Goal: Information Seeking & Learning: Compare options

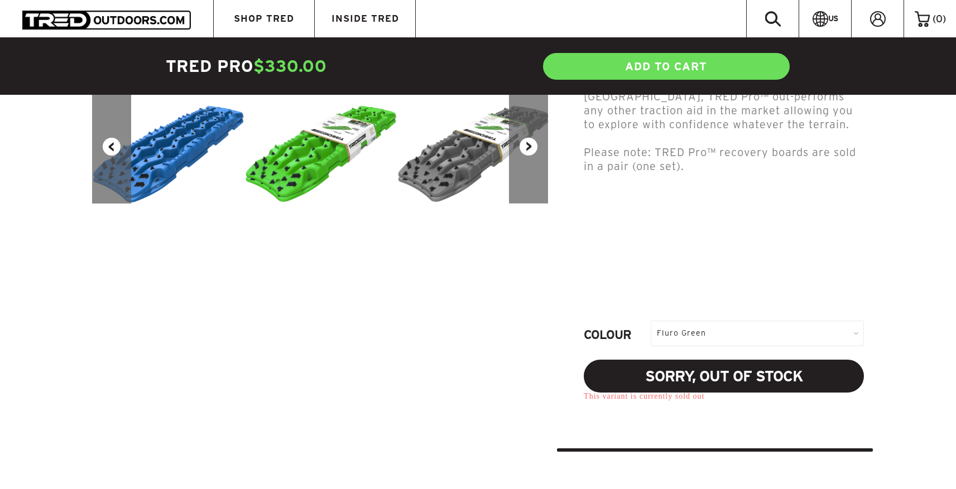
scroll to position [363, 0]
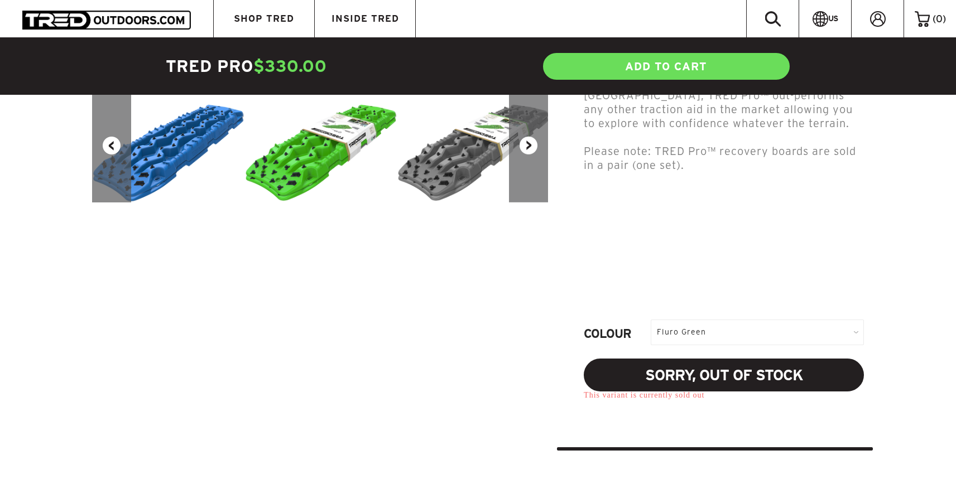
click at [698, 331] on div "Fluro Green" at bounding box center [756, 332] width 213 height 25
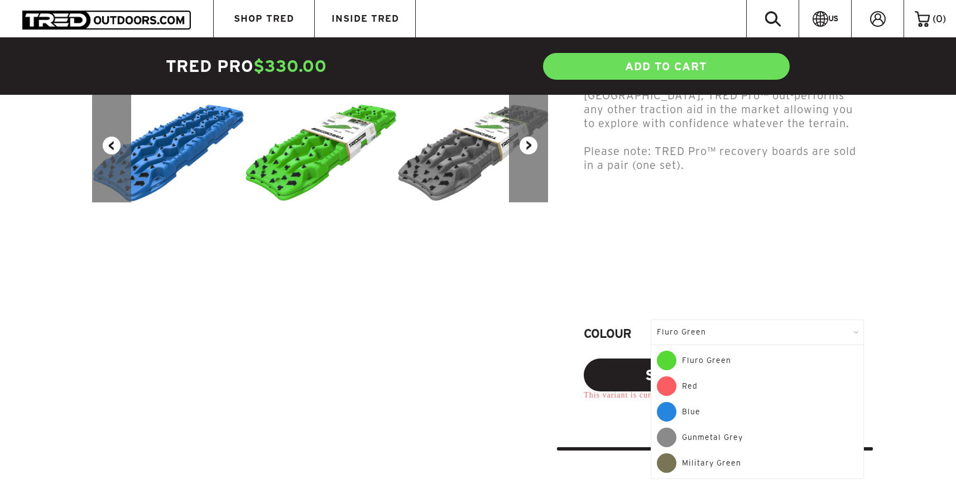
click at [711, 406] on div "Blue" at bounding box center [757, 415] width 201 height 26
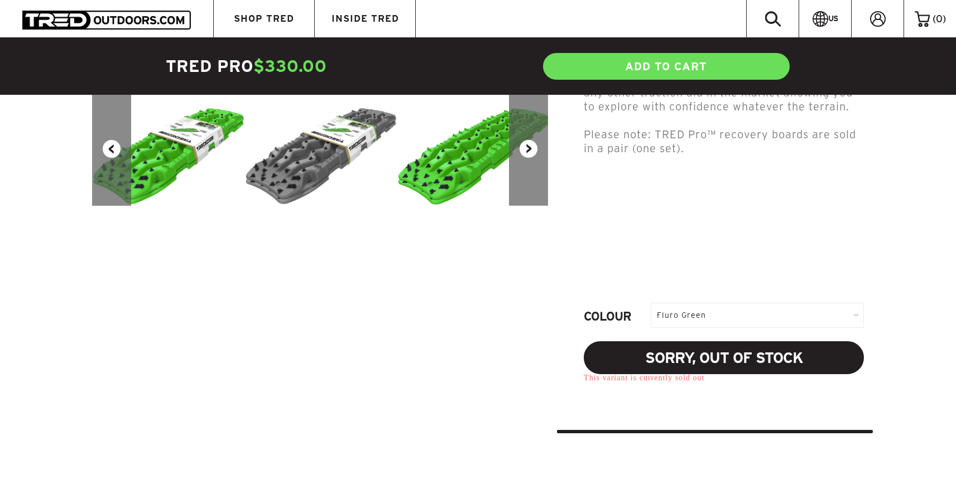
scroll to position [363, 0]
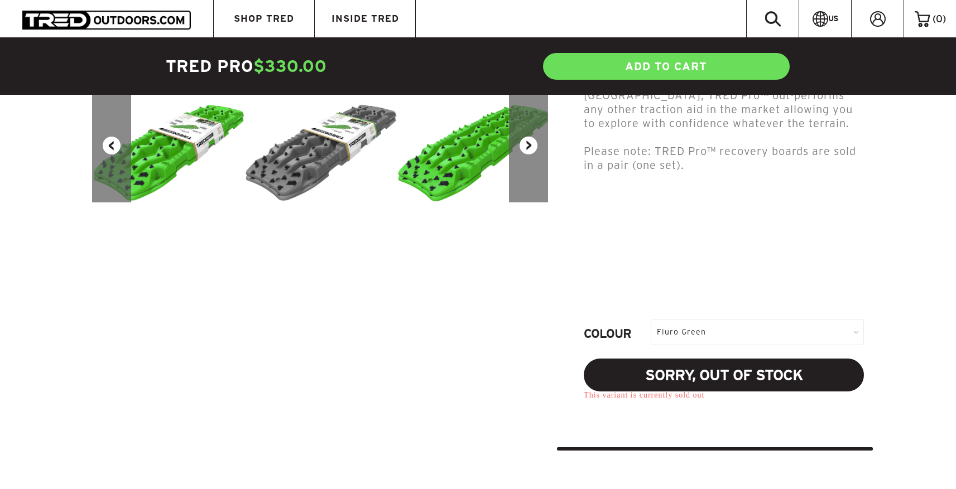
click at [690, 320] on div "Fluro Green" at bounding box center [756, 332] width 213 height 25
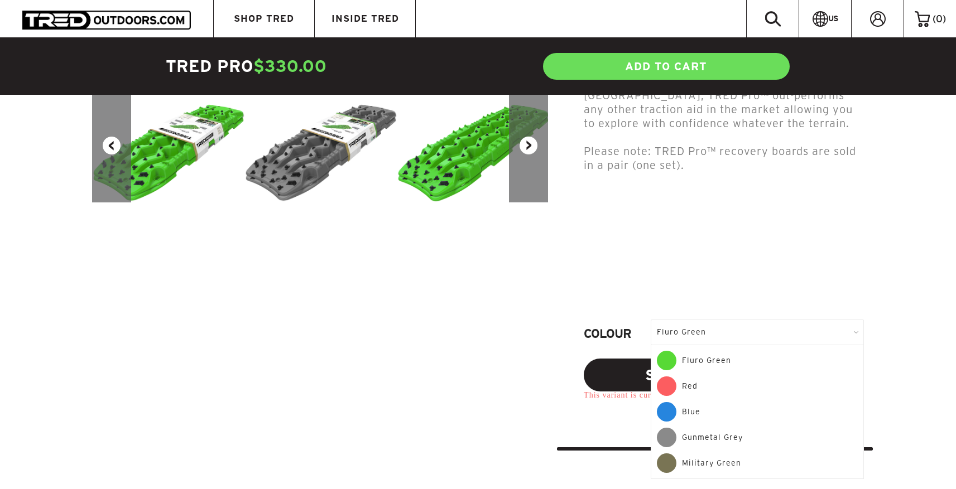
click at [688, 396] on div "Red" at bounding box center [757, 390] width 201 height 26
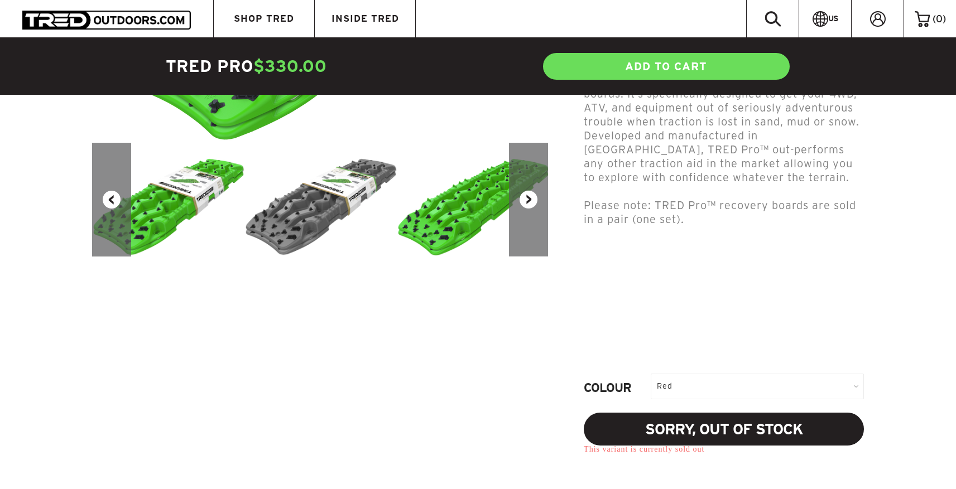
scroll to position [322, 0]
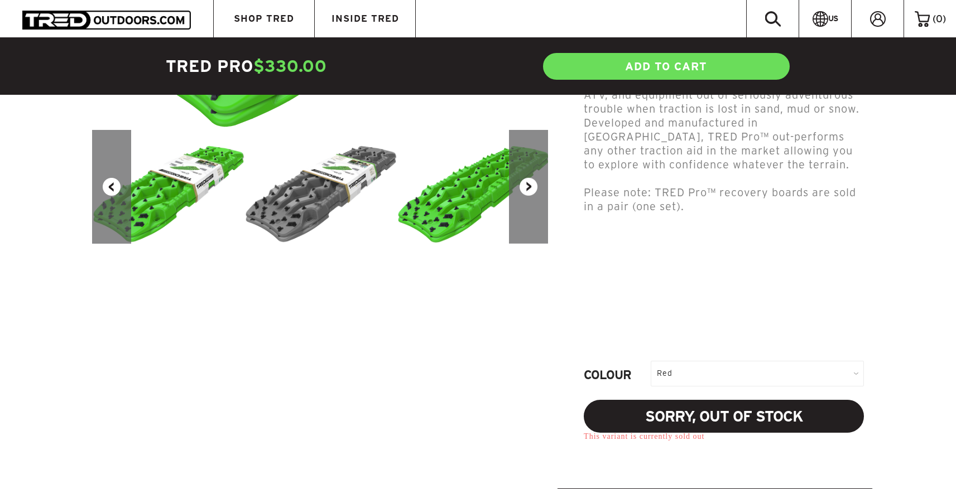
click at [685, 385] on div "Red" at bounding box center [756, 373] width 213 height 25
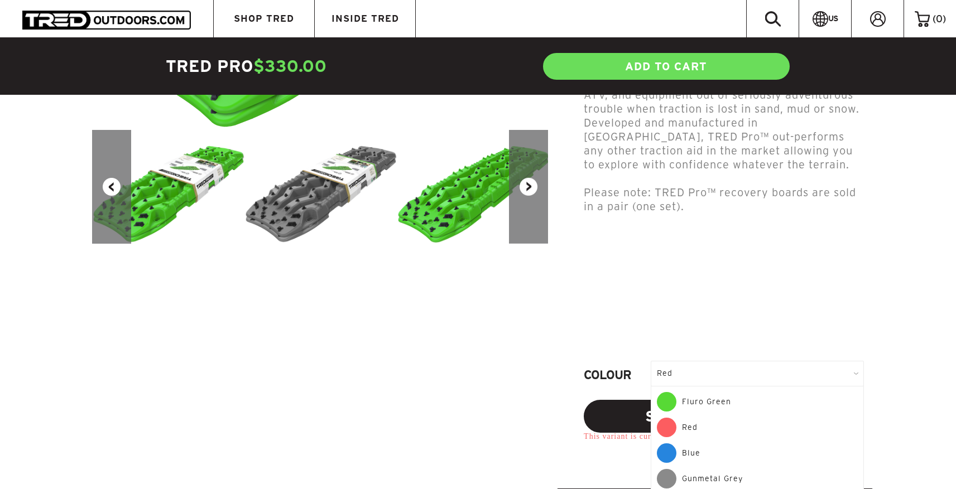
click at [691, 452] on div "Blue" at bounding box center [757, 457] width 201 height 26
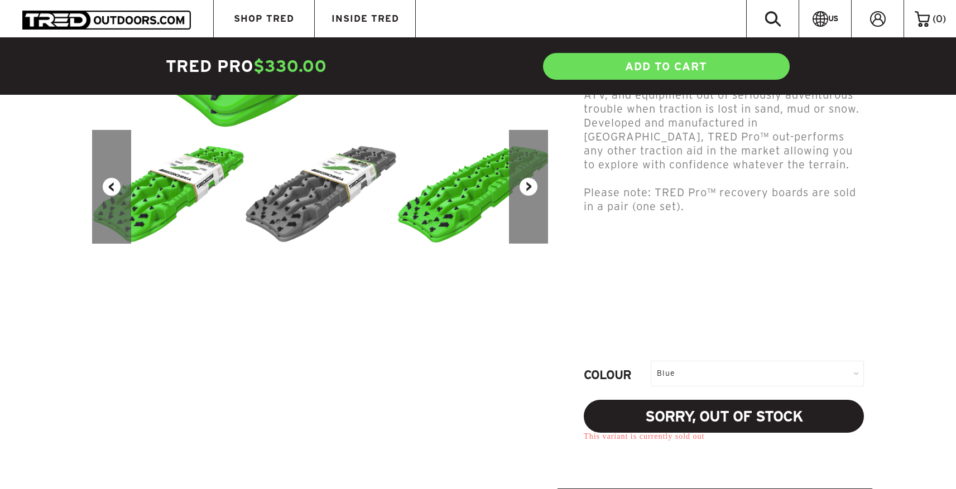
click at [691, 370] on div "Blue" at bounding box center [756, 373] width 213 height 25
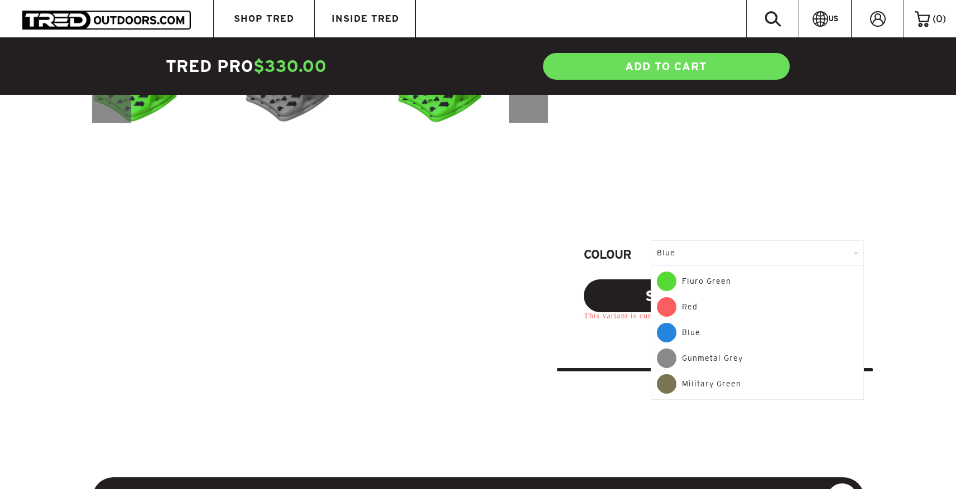
scroll to position [454, 0]
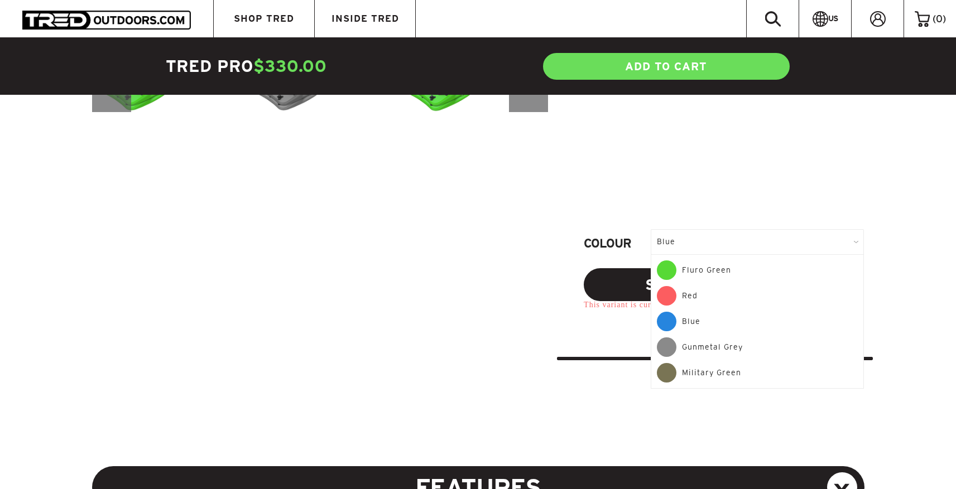
click at [691, 356] on div "Gunmetal Grey" at bounding box center [757, 351] width 201 height 26
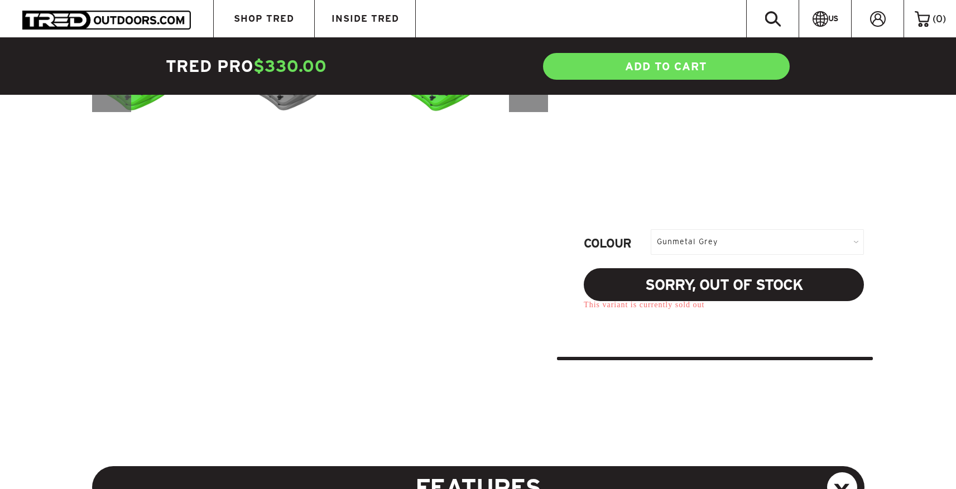
click at [81, 23] on img at bounding box center [106, 20] width 168 height 18
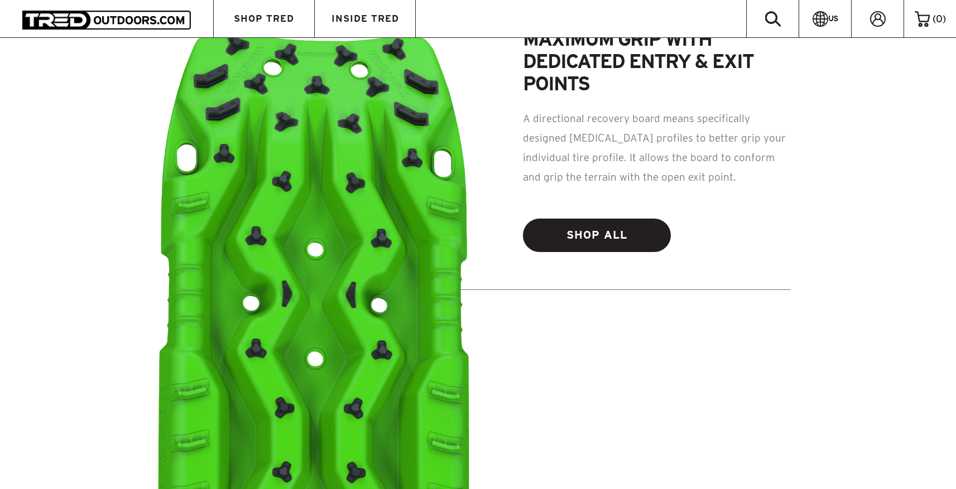
scroll to position [611, 0]
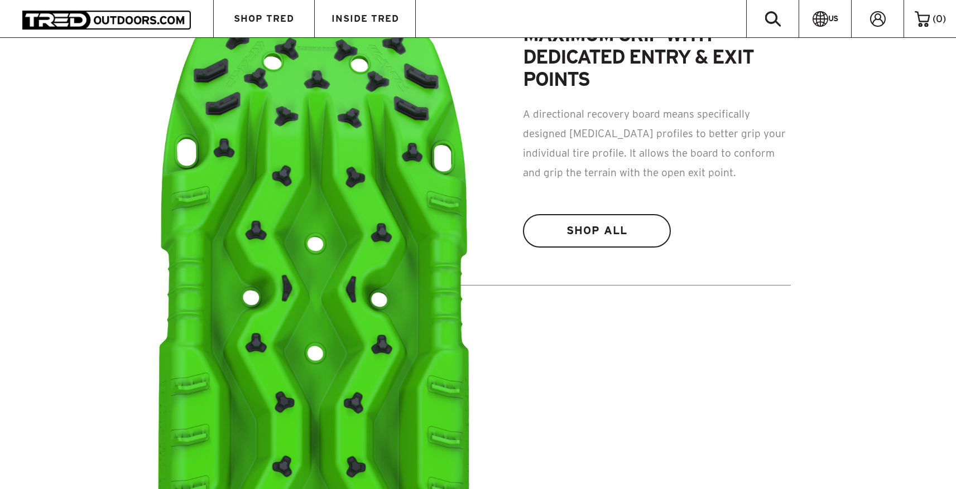
click at [609, 228] on link "SHOP ALL" at bounding box center [597, 230] width 148 height 33
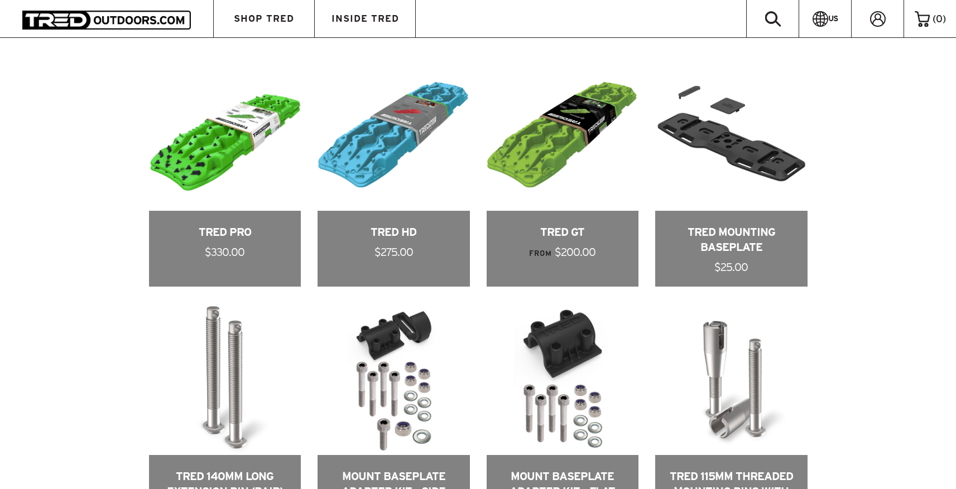
scroll to position [610, 0]
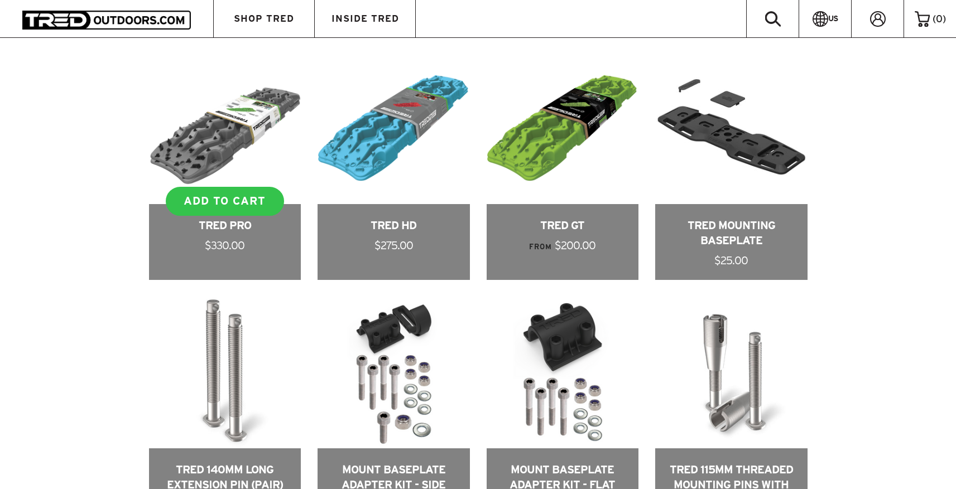
click at [210, 238] on link at bounding box center [225, 166] width 152 height 228
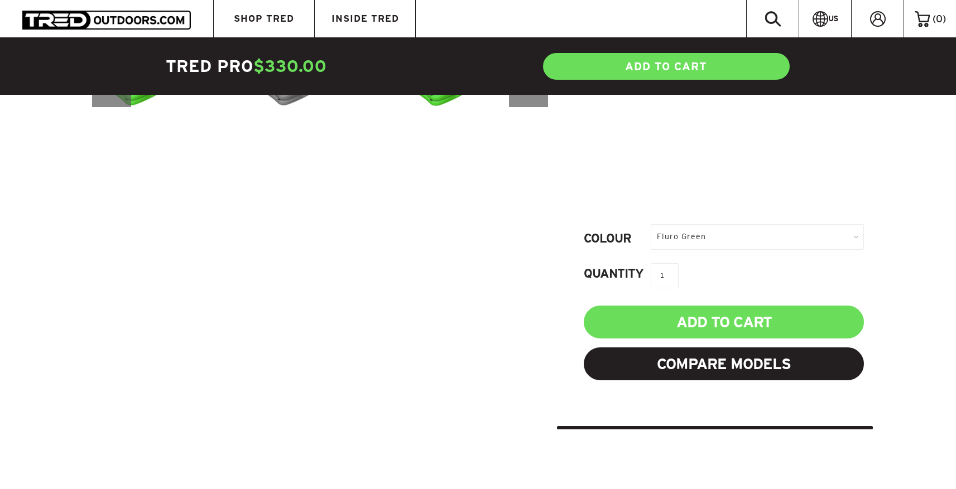
scroll to position [460, 0]
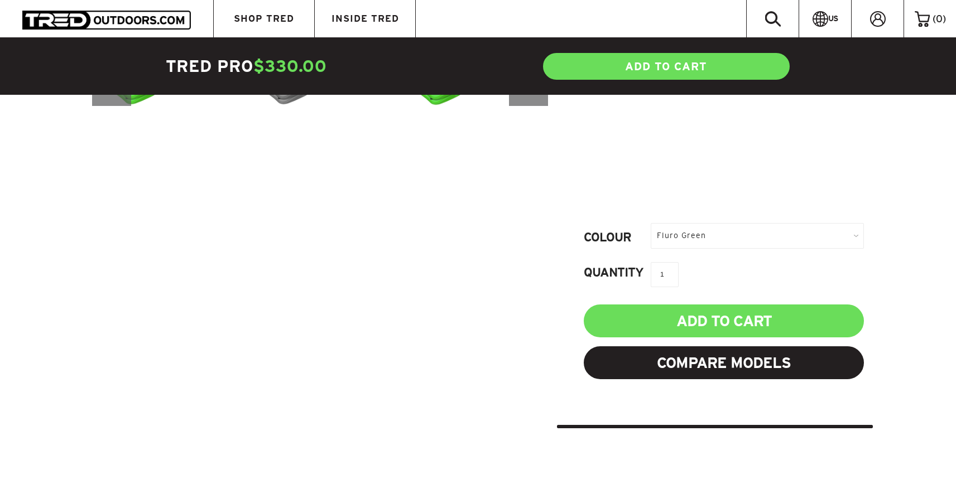
click at [688, 236] on div "Fluro Green" at bounding box center [756, 235] width 213 height 25
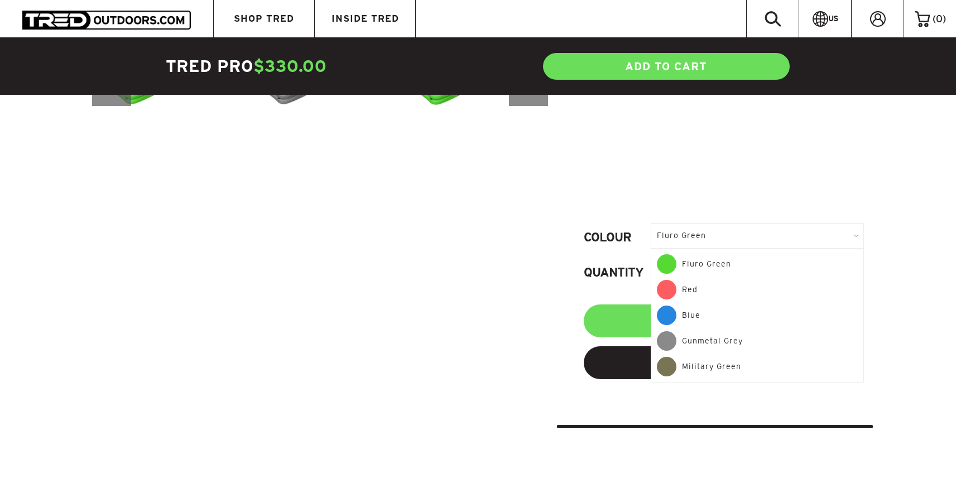
click at [698, 311] on div "Blue" at bounding box center [757, 319] width 201 height 26
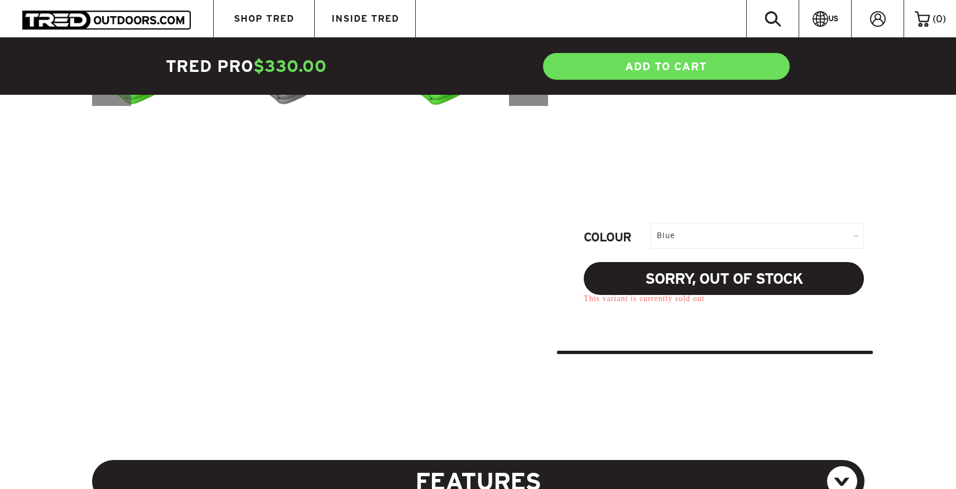
click at [696, 234] on div "Blue" at bounding box center [756, 235] width 213 height 25
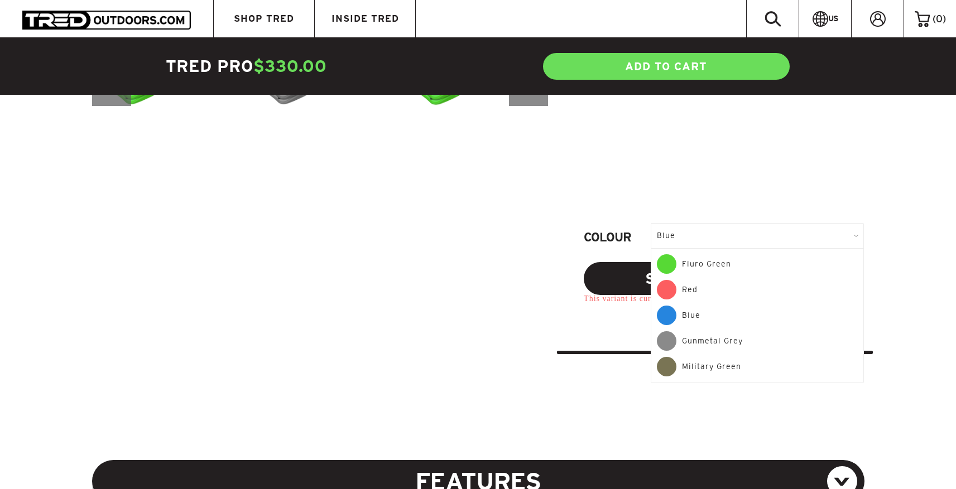
click at [696, 288] on div "Red" at bounding box center [757, 293] width 201 height 26
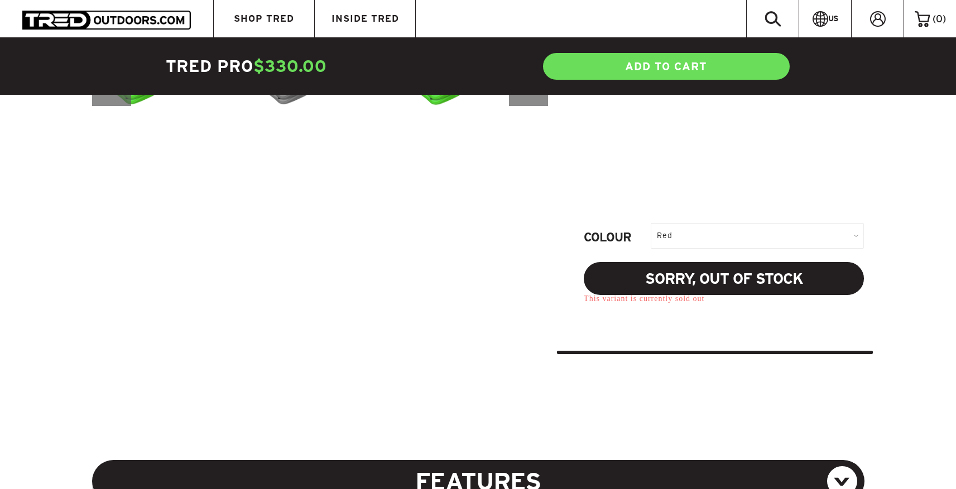
click at [688, 230] on div "Red" at bounding box center [756, 235] width 213 height 25
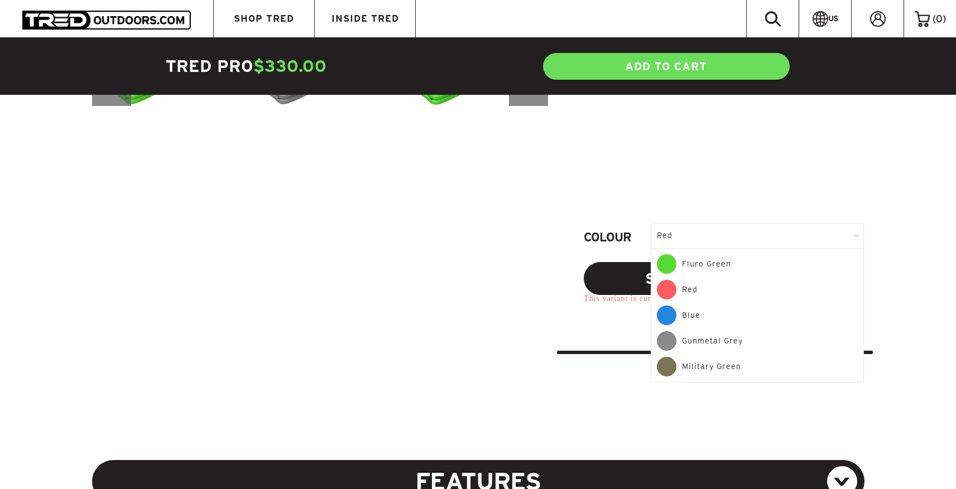
click at [697, 348] on div "Gunmetal Grey" at bounding box center [757, 344] width 201 height 26
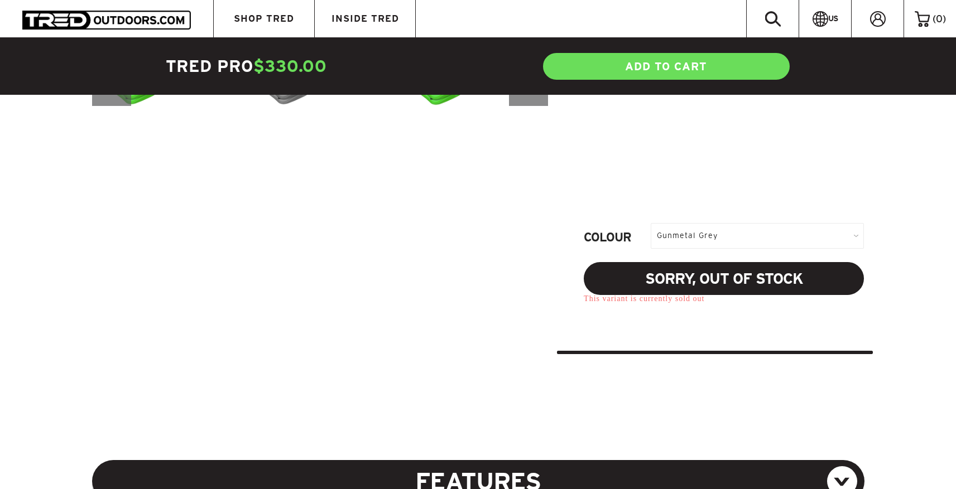
click at [685, 230] on div "Gunmetal Grey" at bounding box center [756, 235] width 213 height 25
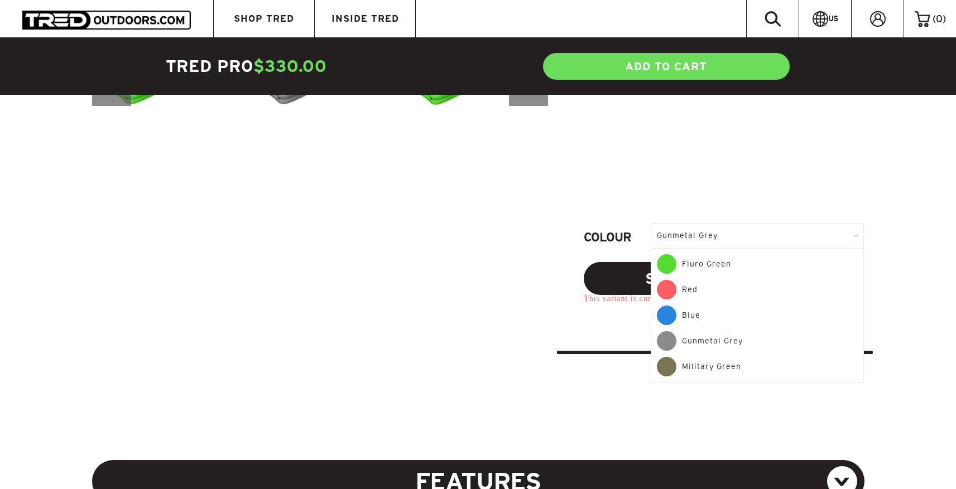
click at [700, 370] on div "Military Green" at bounding box center [757, 367] width 201 height 20
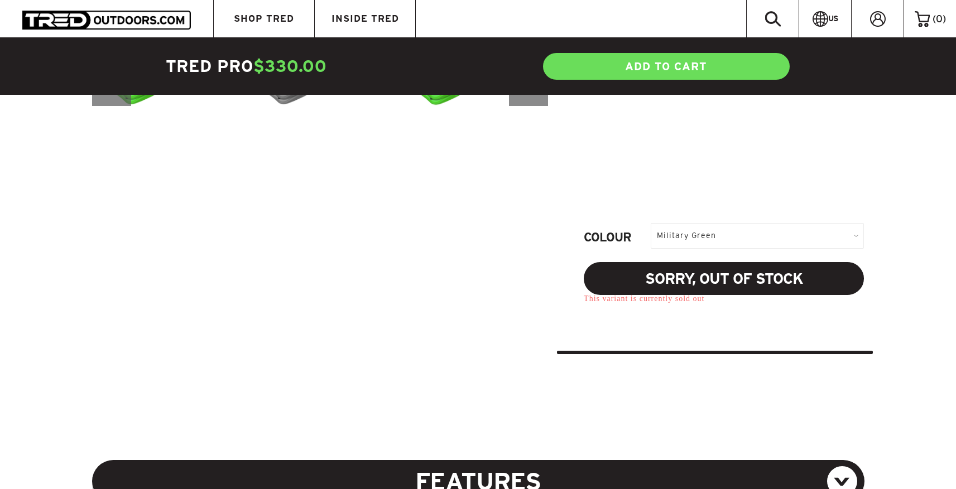
click at [698, 239] on div "Military Green" at bounding box center [756, 235] width 213 height 25
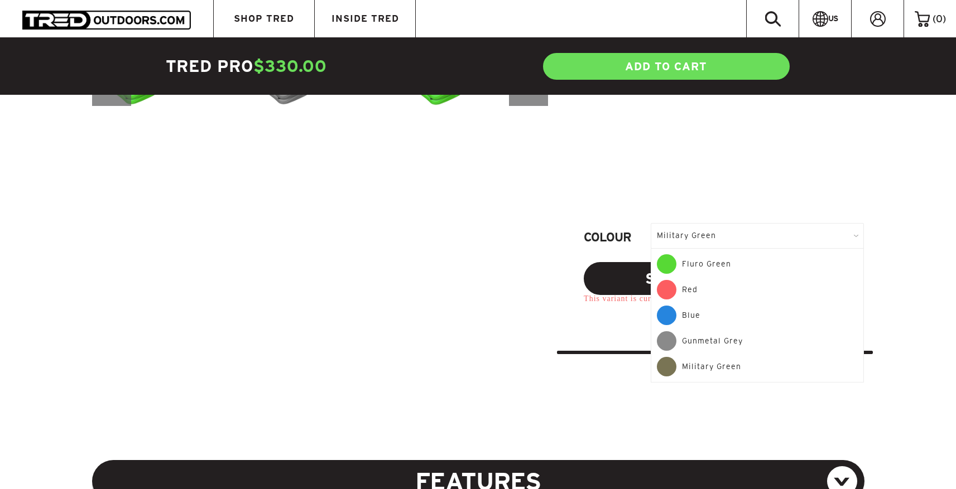
click at [702, 264] on div "Fluro Green" at bounding box center [757, 267] width 201 height 26
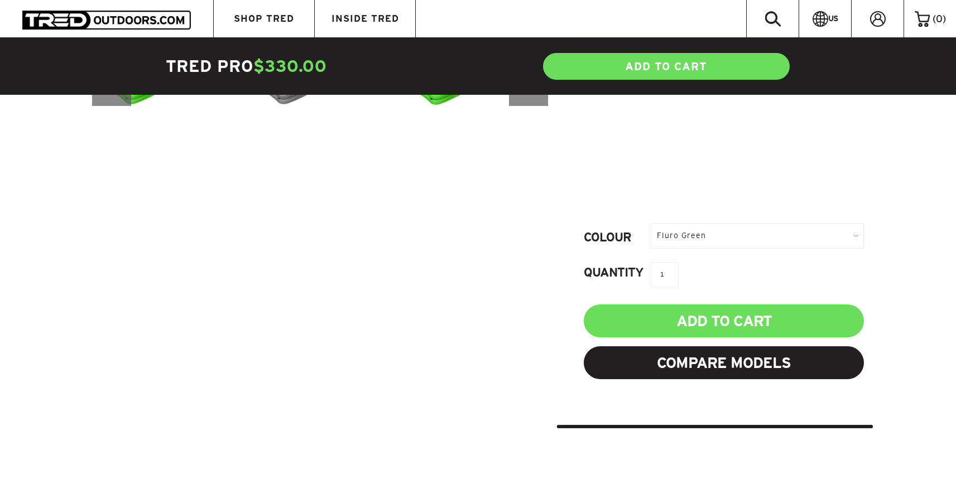
scroll to position [438, 0]
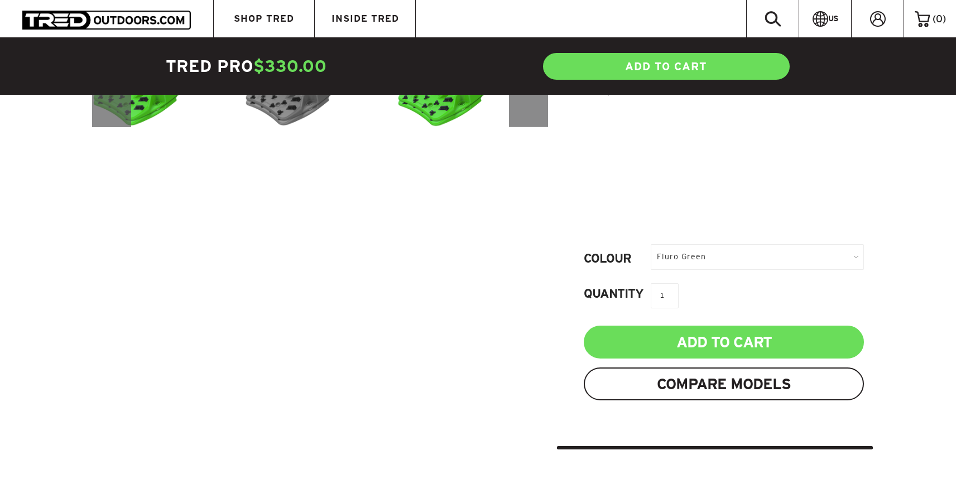
click at [615, 388] on link "Compare Models" at bounding box center [724, 384] width 280 height 33
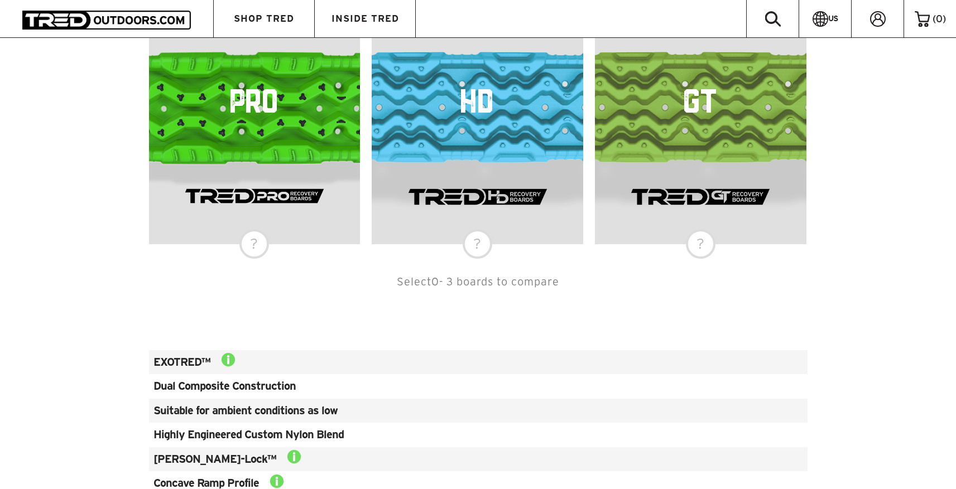
scroll to position [525, 0]
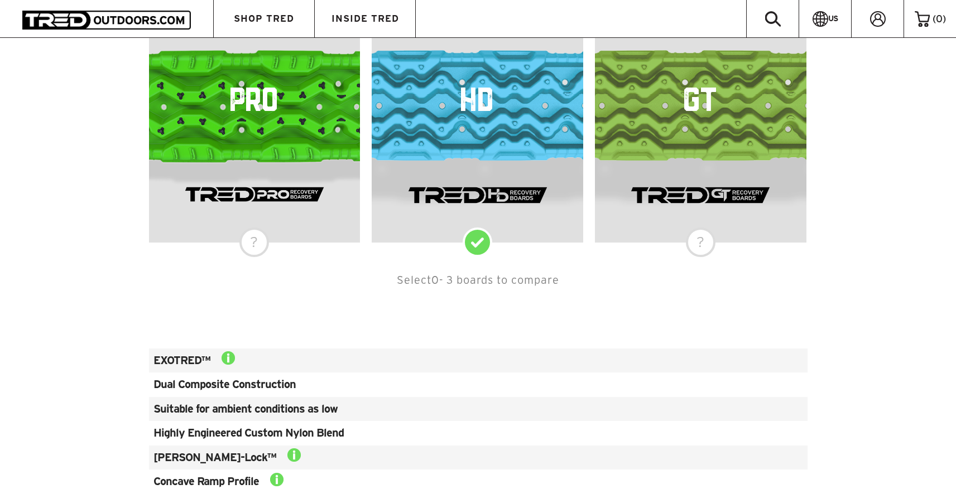
click at [480, 153] on img at bounding box center [477, 130] width 211 height 160
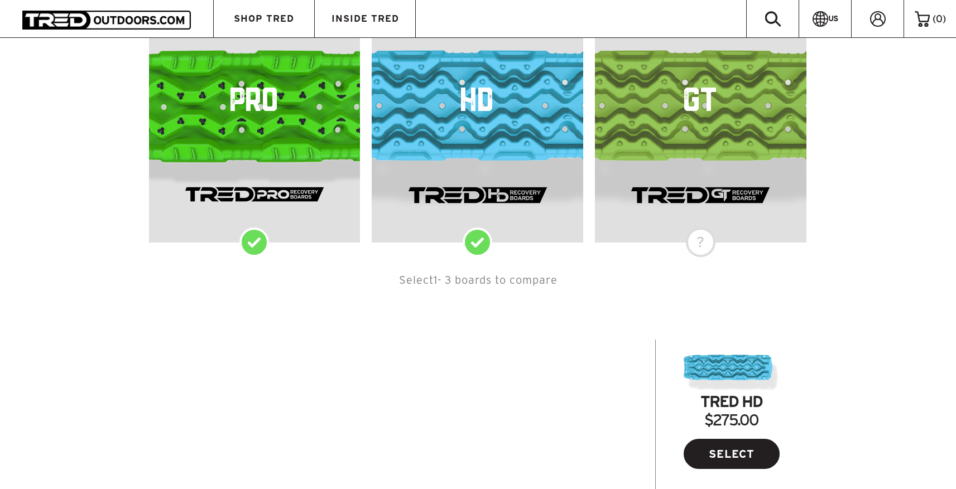
click at [235, 194] on img at bounding box center [255, 194] width 162 height 15
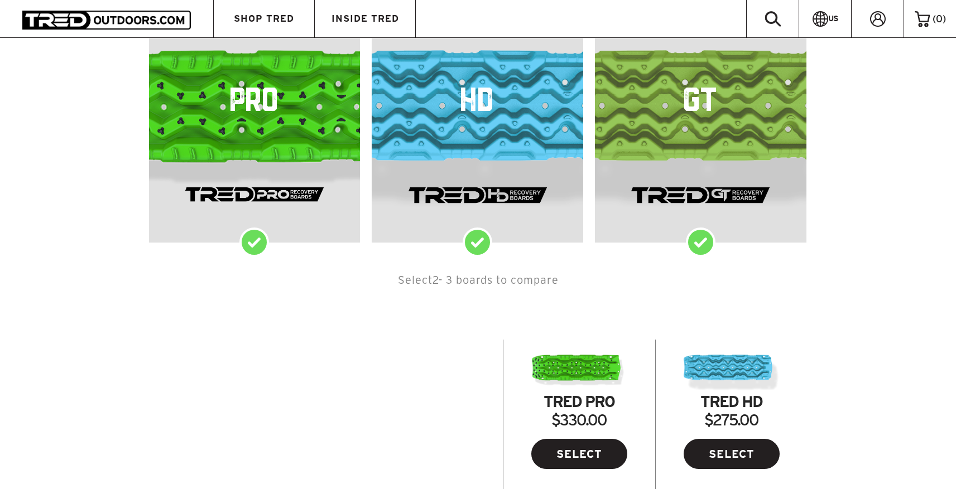
click at [735, 169] on img at bounding box center [700, 130] width 211 height 160
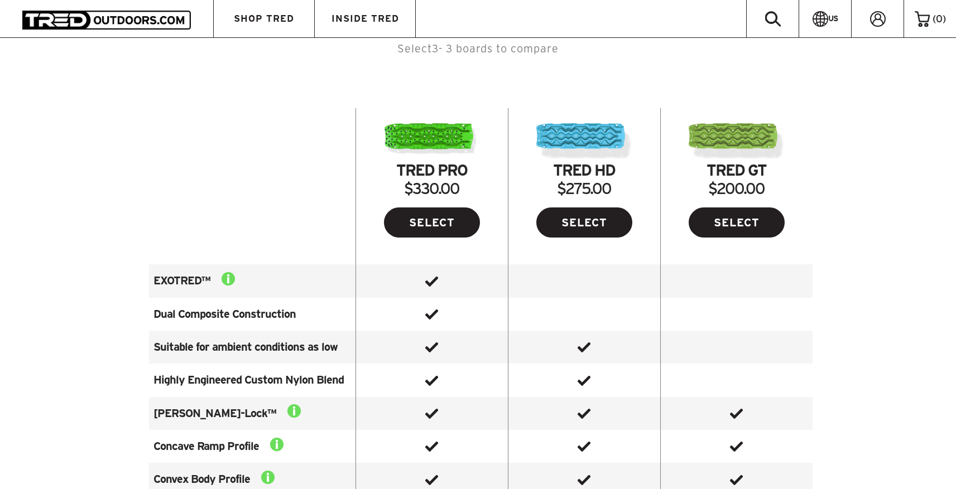
scroll to position [734, 0]
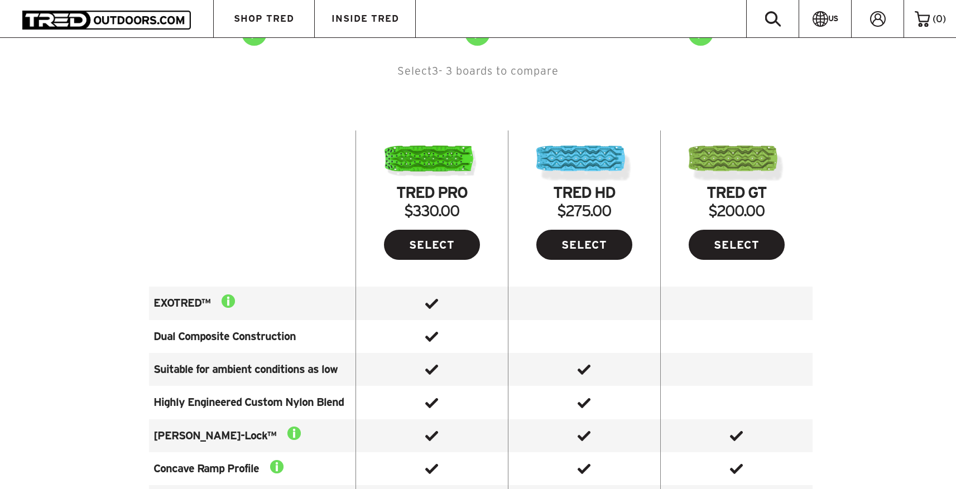
click at [598, 171] on img at bounding box center [584, 164] width 96 height 37
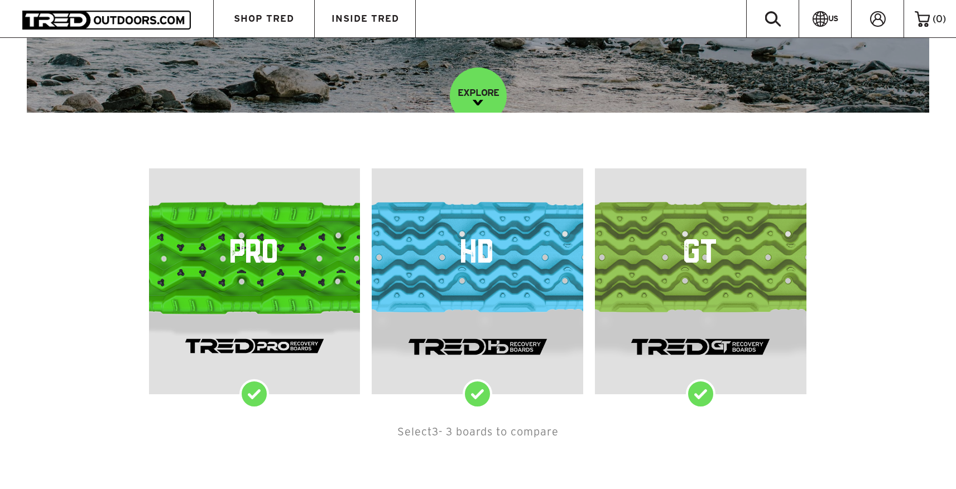
scroll to position [373, 0]
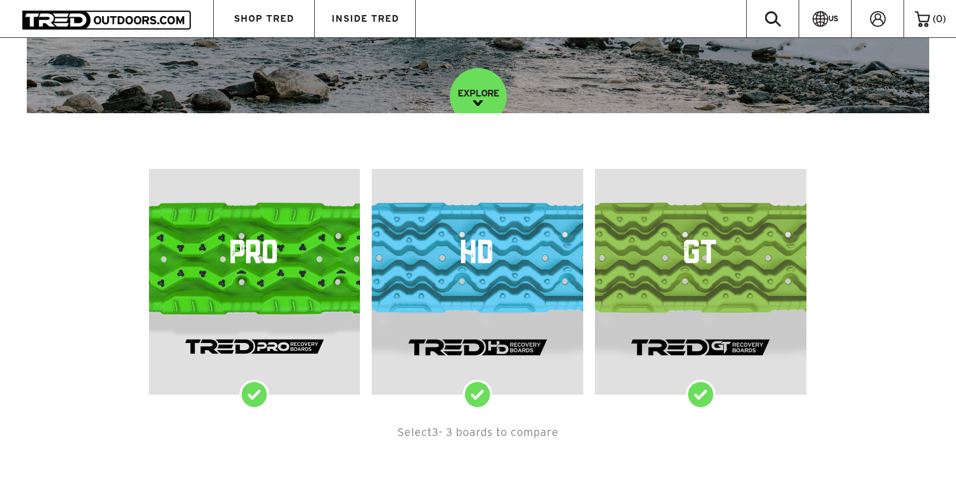
click at [461, 267] on h4 "HD" at bounding box center [477, 254] width 211 height 33
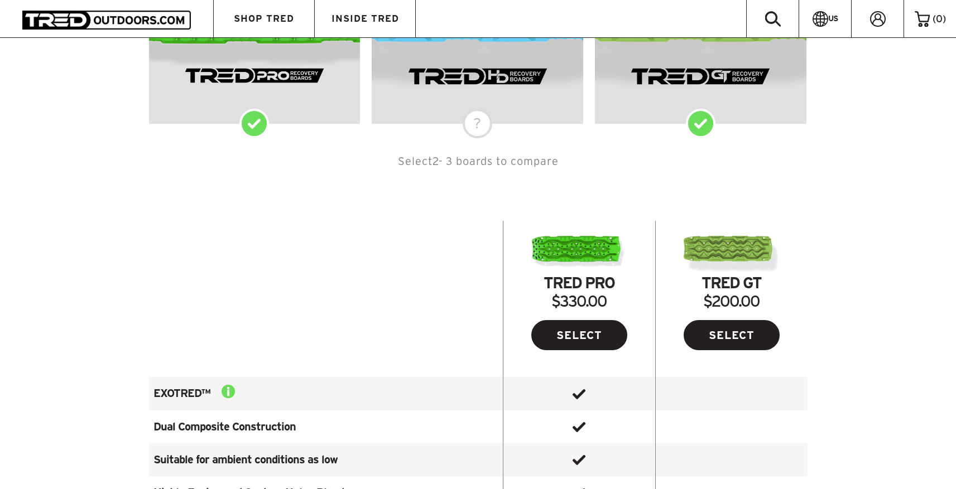
scroll to position [643, 0]
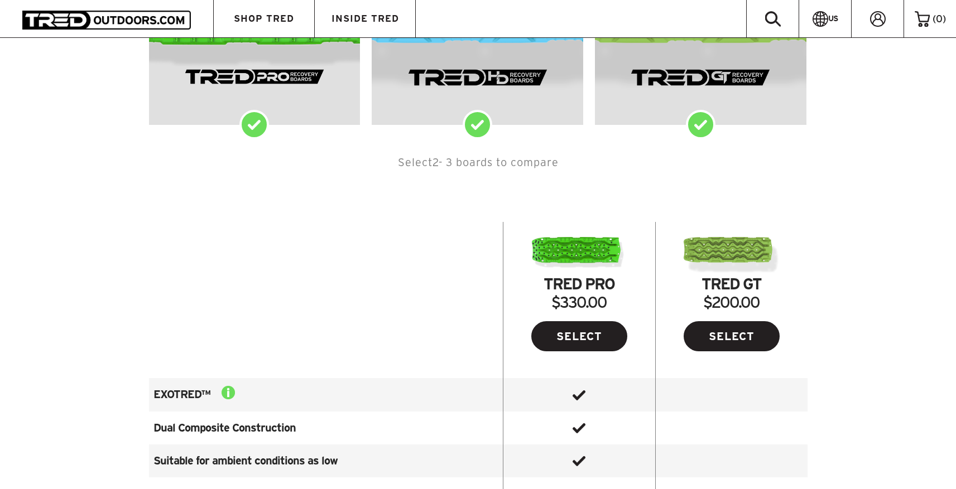
click at [450, 87] on img at bounding box center [477, 12] width 211 height 160
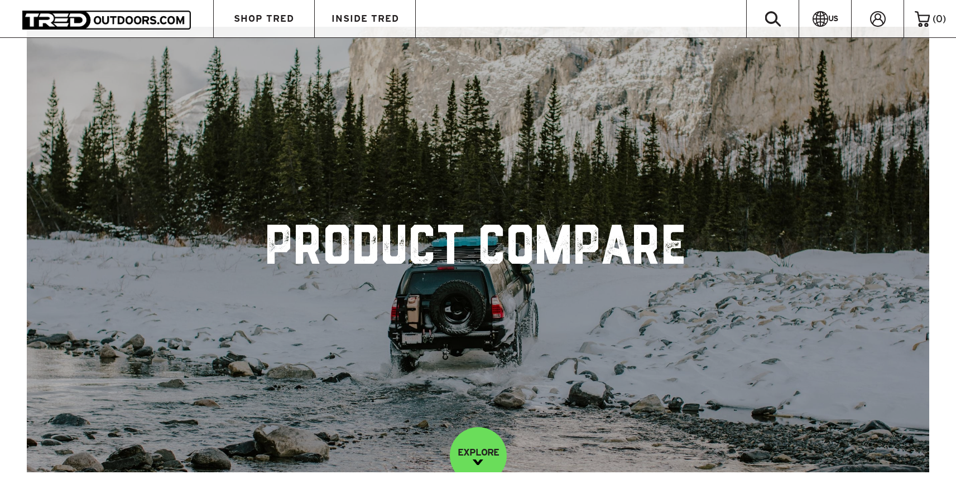
scroll to position [0, 0]
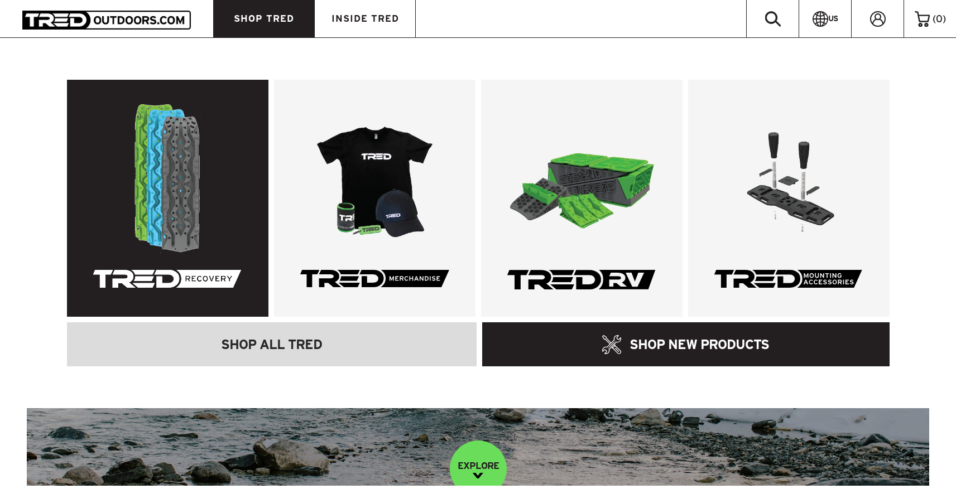
click at [180, 165] on link at bounding box center [167, 198] width 201 height 237
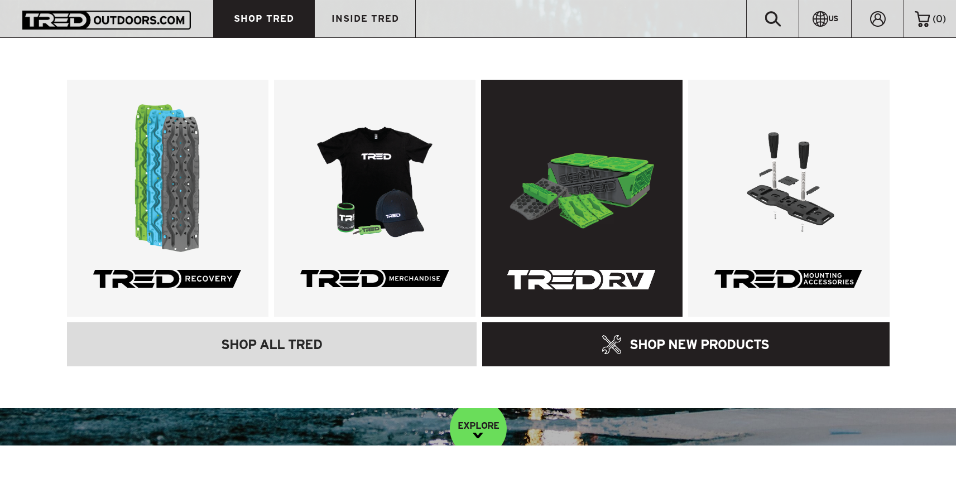
click at [552, 170] on link at bounding box center [581, 198] width 201 height 237
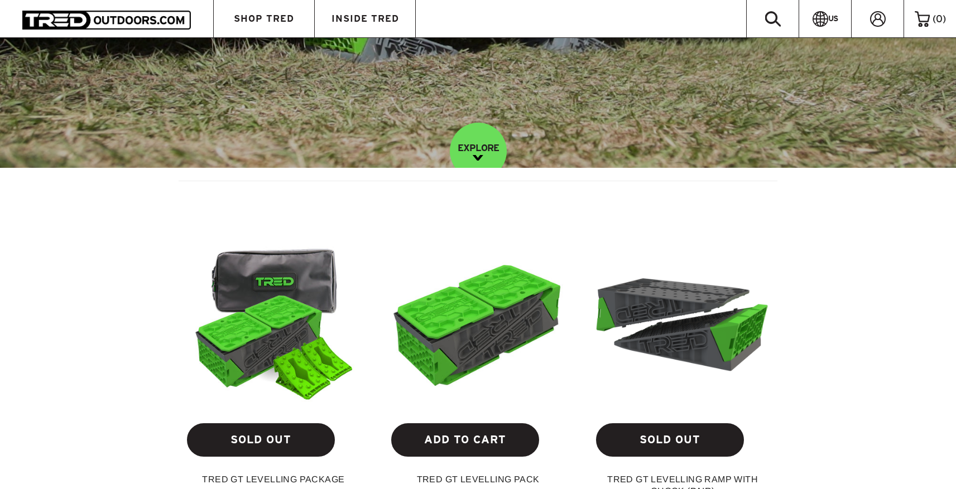
scroll to position [305, 0]
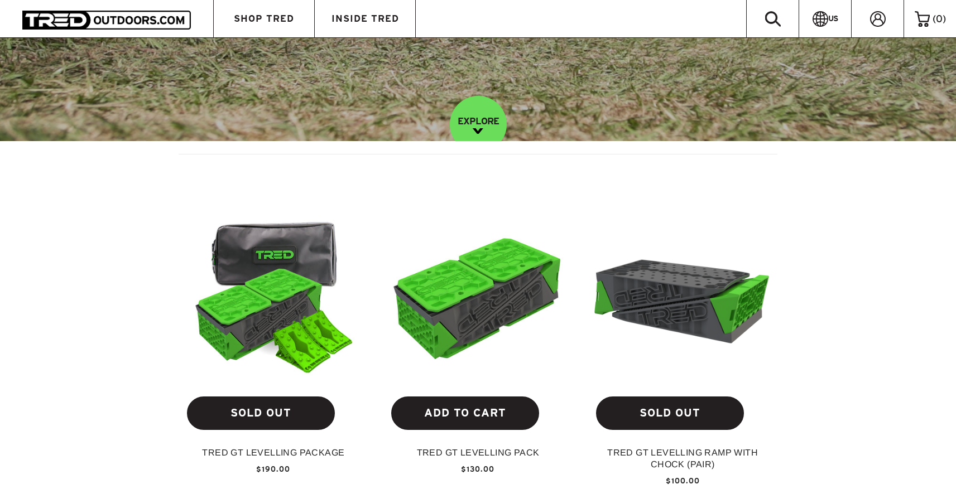
click at [653, 313] on img at bounding box center [682, 294] width 187 height 139
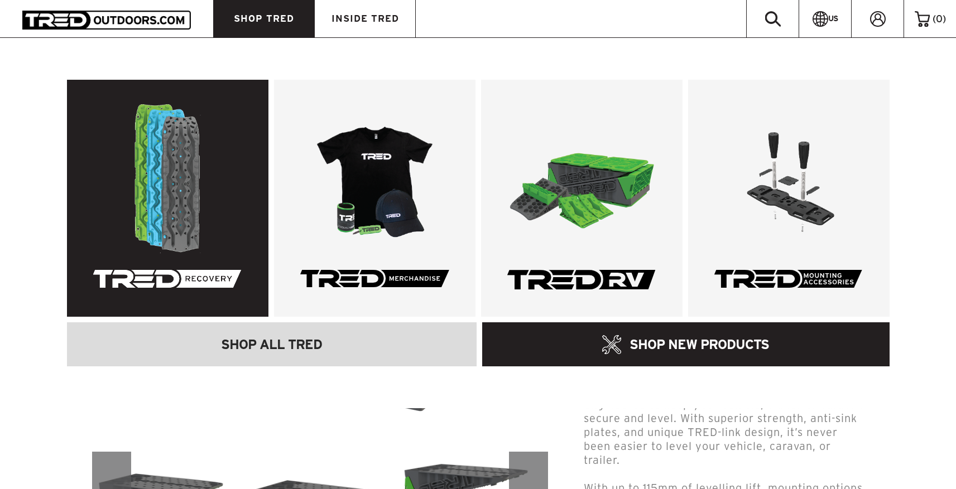
click at [171, 111] on link at bounding box center [167, 198] width 201 height 237
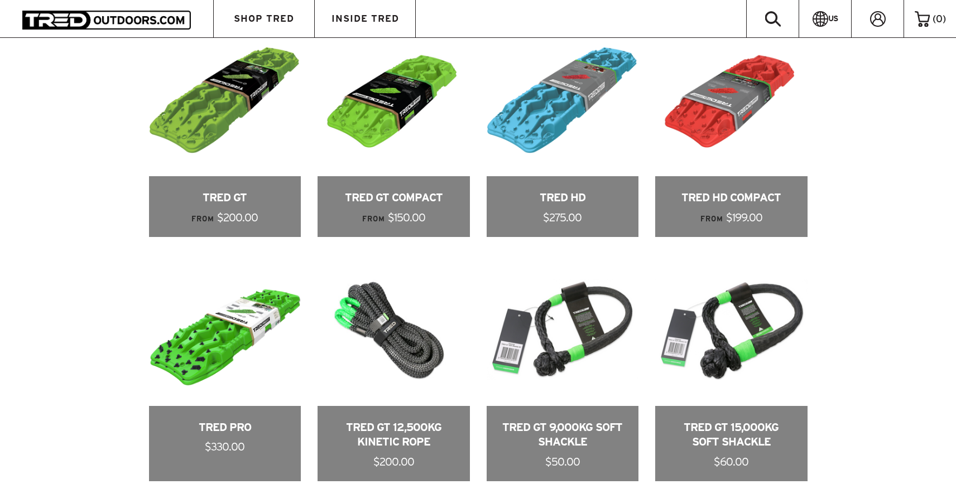
scroll to position [632, 0]
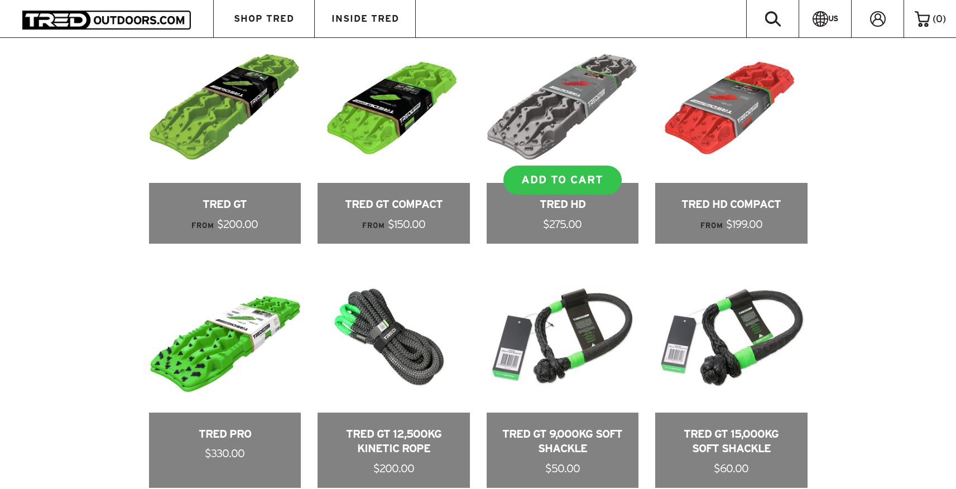
click at [580, 80] on link at bounding box center [562, 137] width 152 height 213
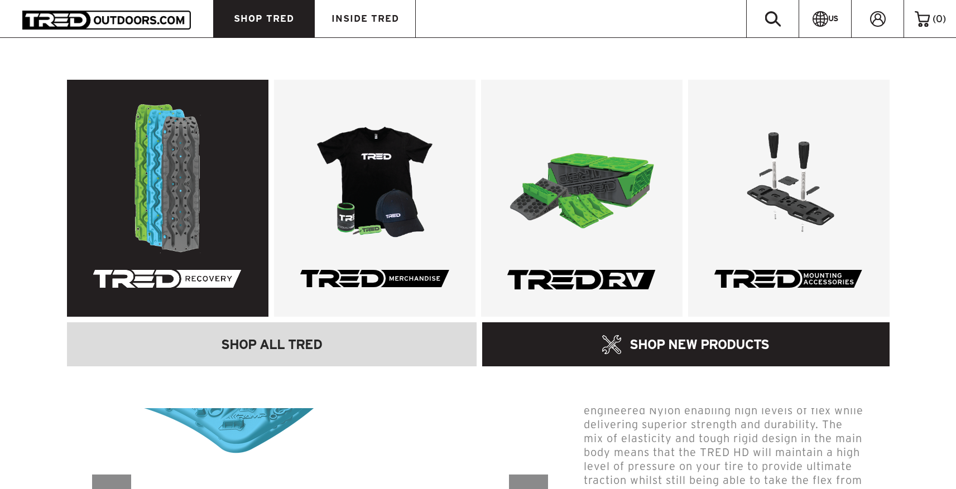
click at [206, 151] on link at bounding box center [167, 198] width 201 height 237
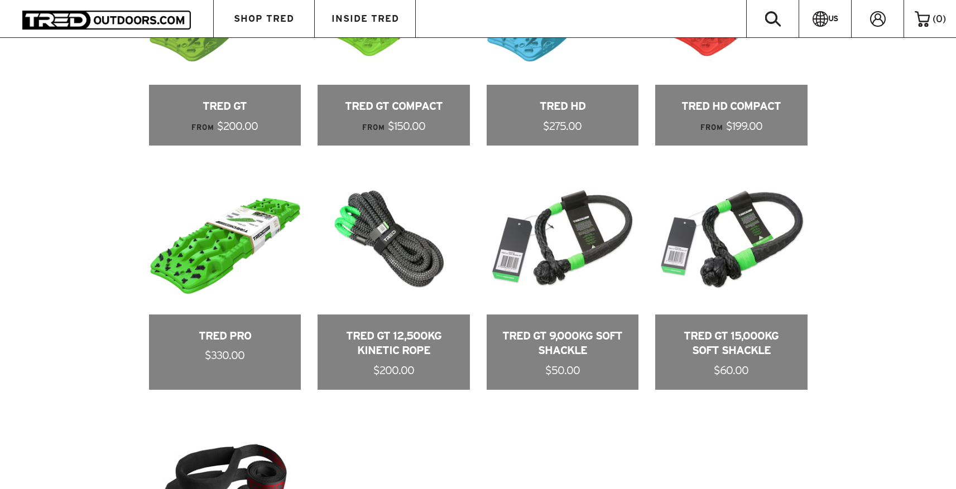
scroll to position [731, 0]
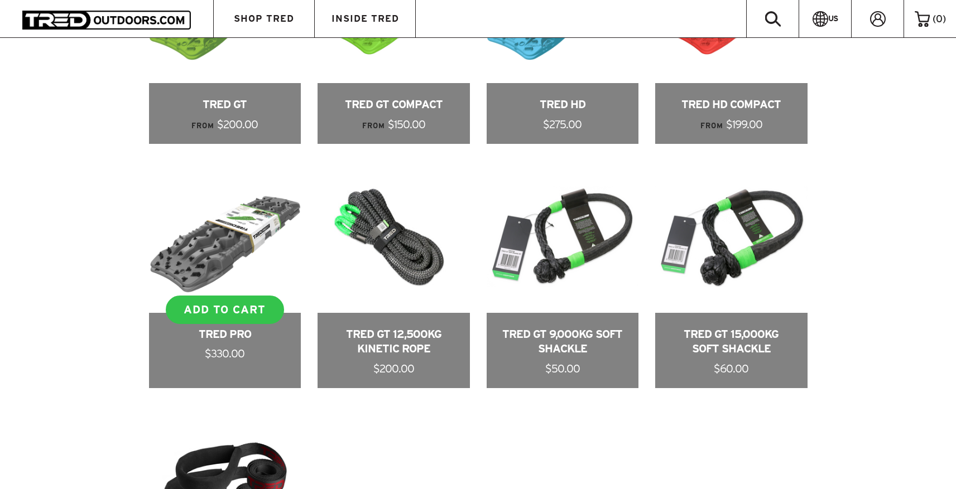
click at [238, 256] on link at bounding box center [225, 275] width 152 height 228
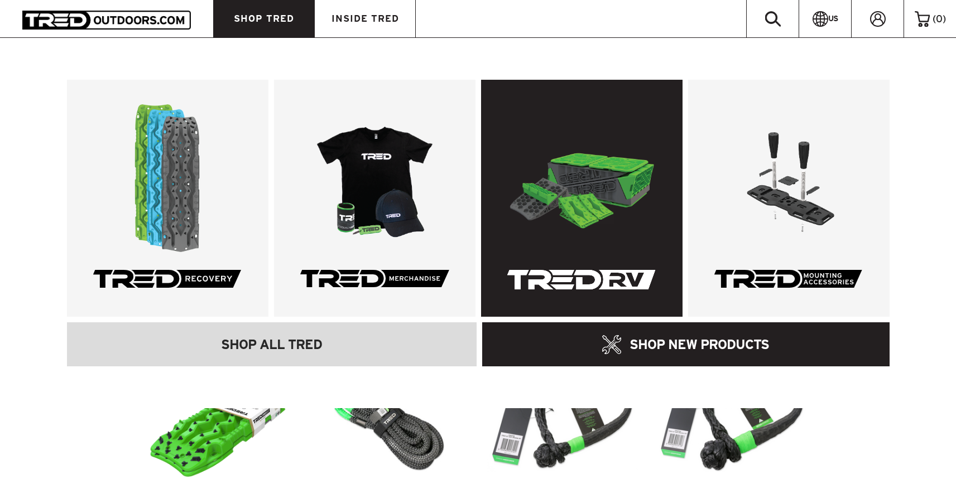
scroll to position [544, 0]
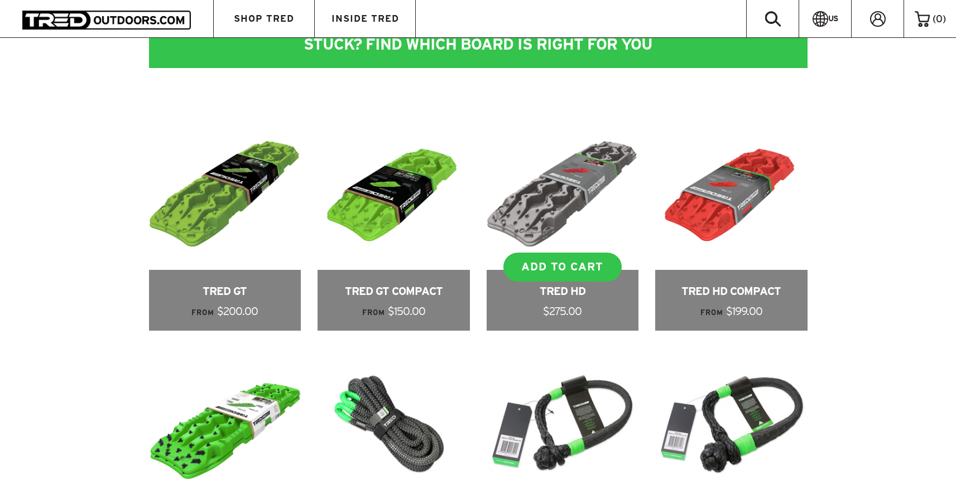
click at [615, 210] on link at bounding box center [562, 224] width 152 height 213
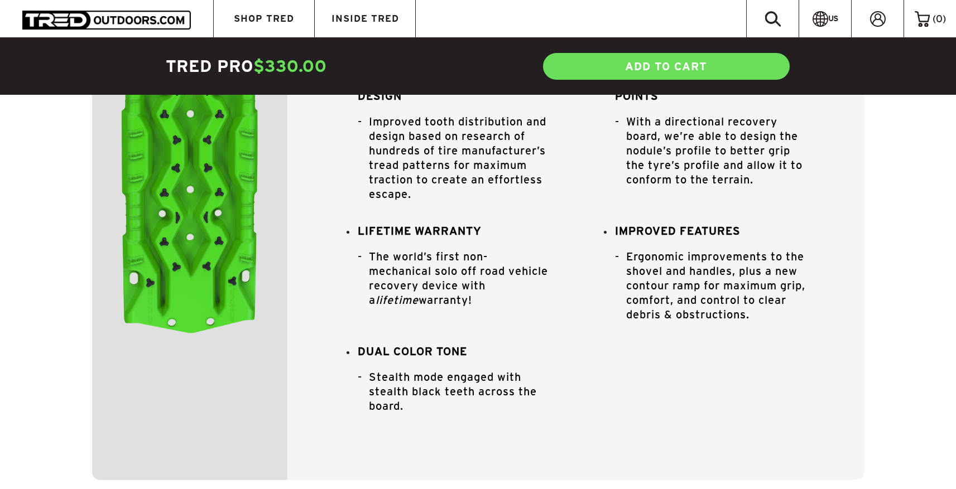
scroll to position [1350, 0]
